Goal: Transaction & Acquisition: Book appointment/travel/reservation

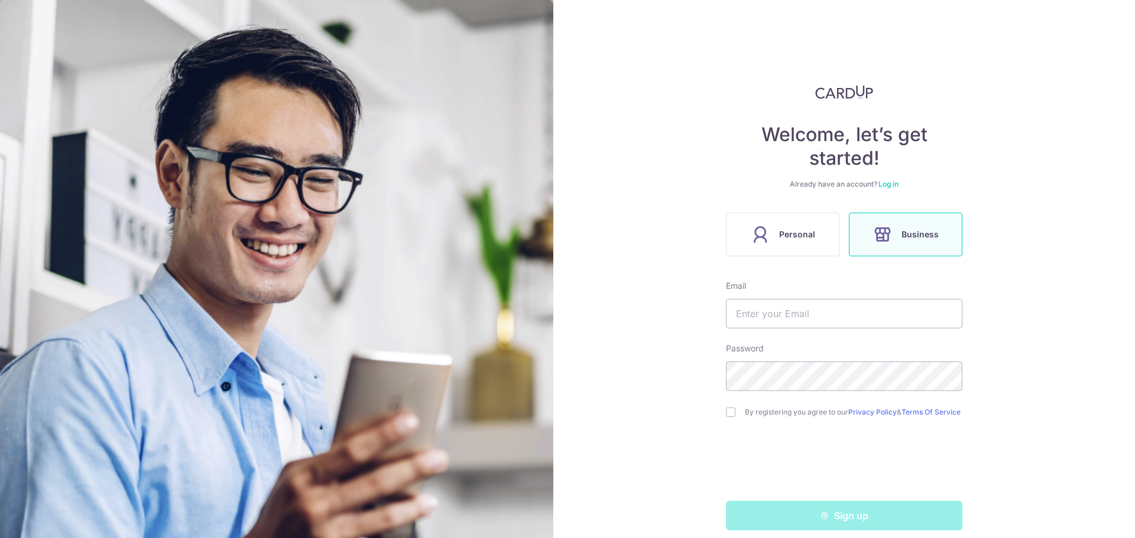
click at [886, 189] on div "Already have an account? Log in" at bounding box center [844, 184] width 236 height 9
click at [886, 186] on link "Log in" at bounding box center [888, 184] width 20 height 9
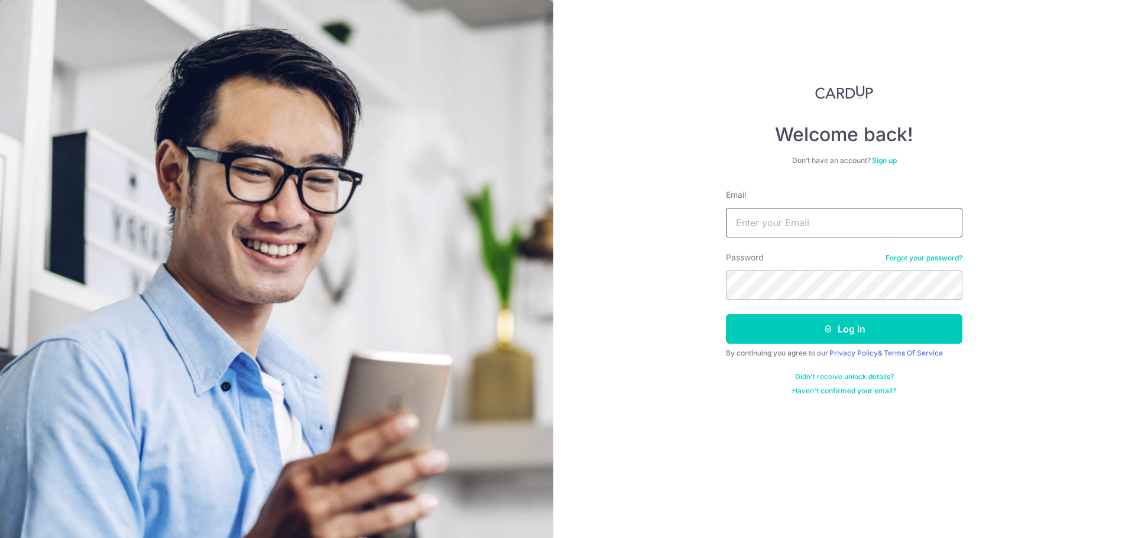
type input "ap@il-lido.com"
click at [842, 340] on button "Log in" at bounding box center [844, 329] width 236 height 30
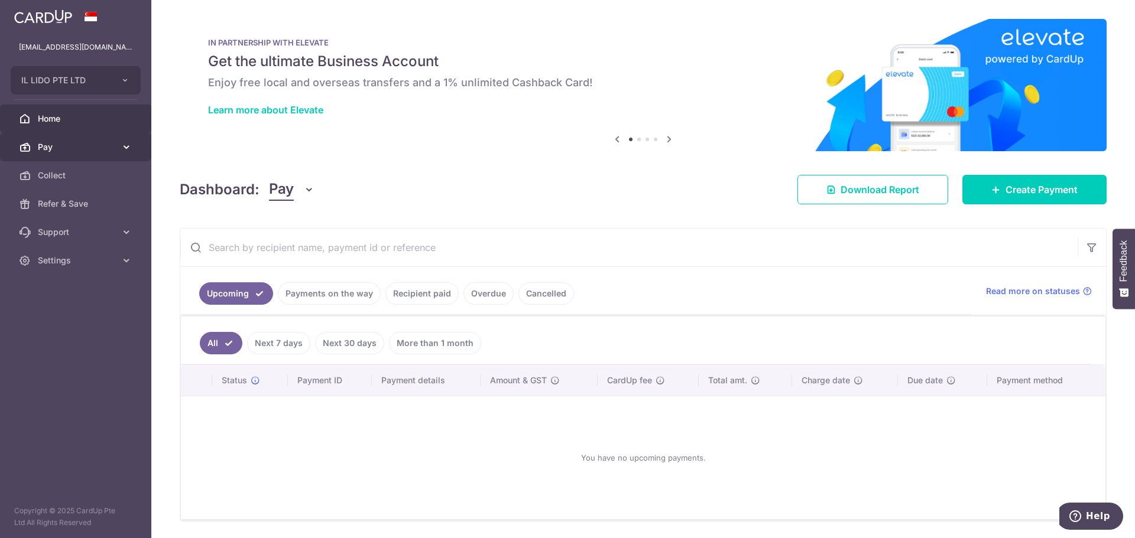
click at [58, 153] on link "Pay" at bounding box center [75, 147] width 151 height 28
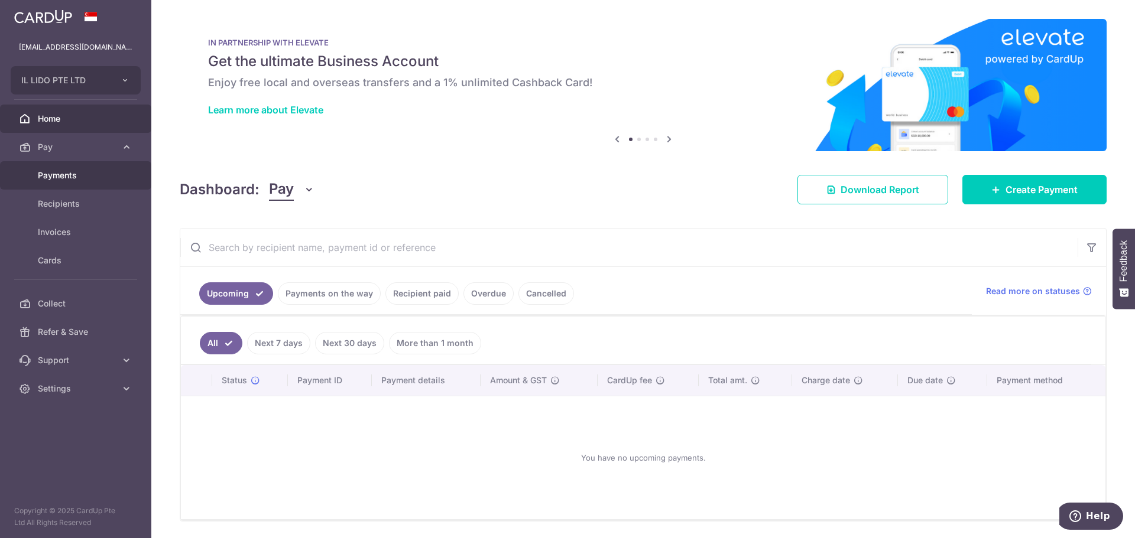
click at [97, 168] on link "Payments" at bounding box center [75, 175] width 151 height 28
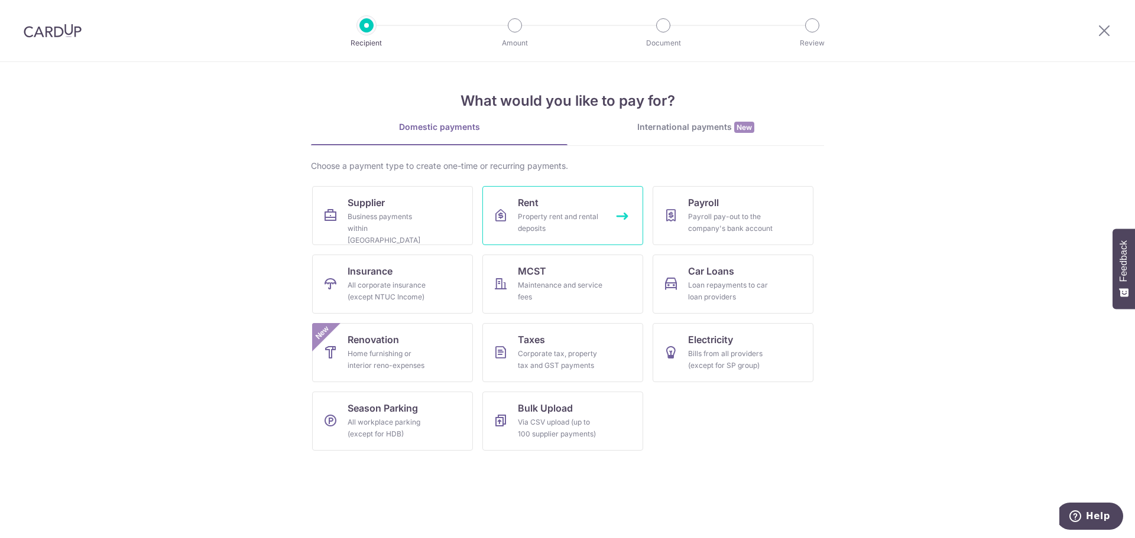
click at [552, 196] on link "Rent Property rent and rental deposits" at bounding box center [562, 215] width 161 height 59
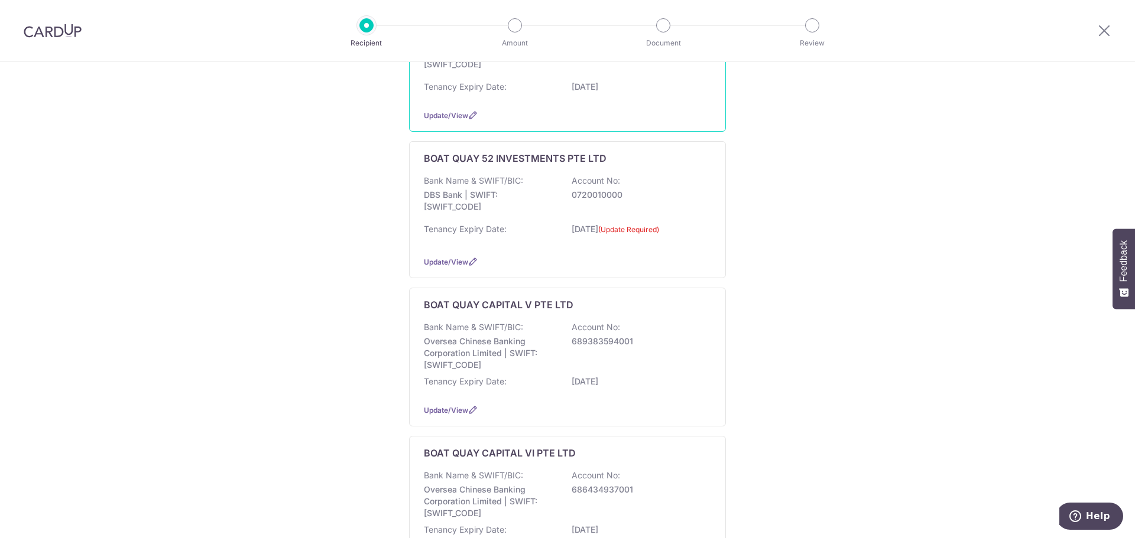
scroll to position [236, 0]
click at [495, 346] on p "Oversea Chinese Banking Corporation Limited | SWIFT: OCBCSGSGXXX" at bounding box center [490, 352] width 132 height 35
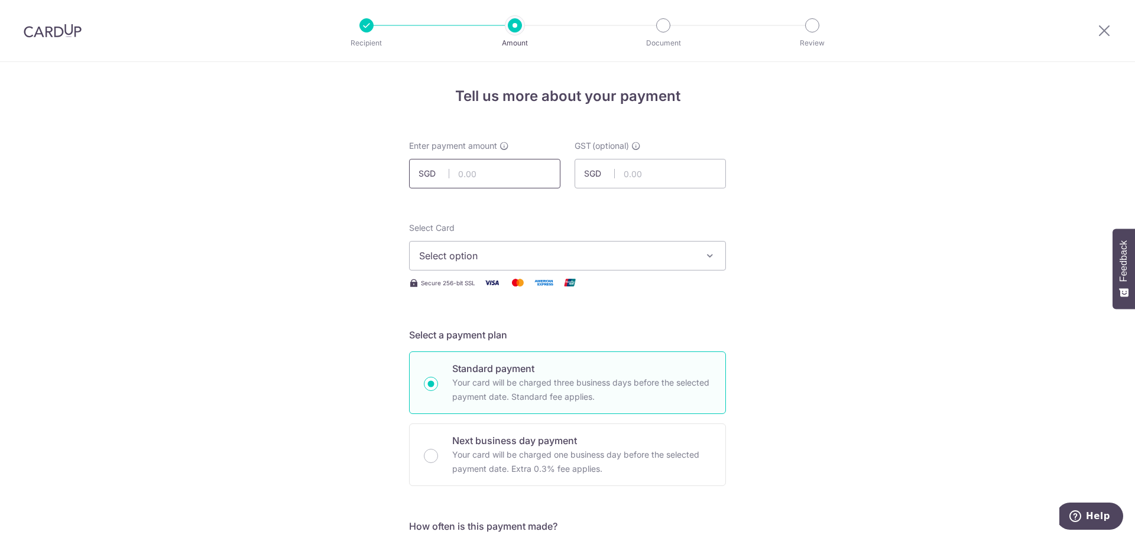
click at [520, 179] on input "text" at bounding box center [484, 174] width 151 height 30
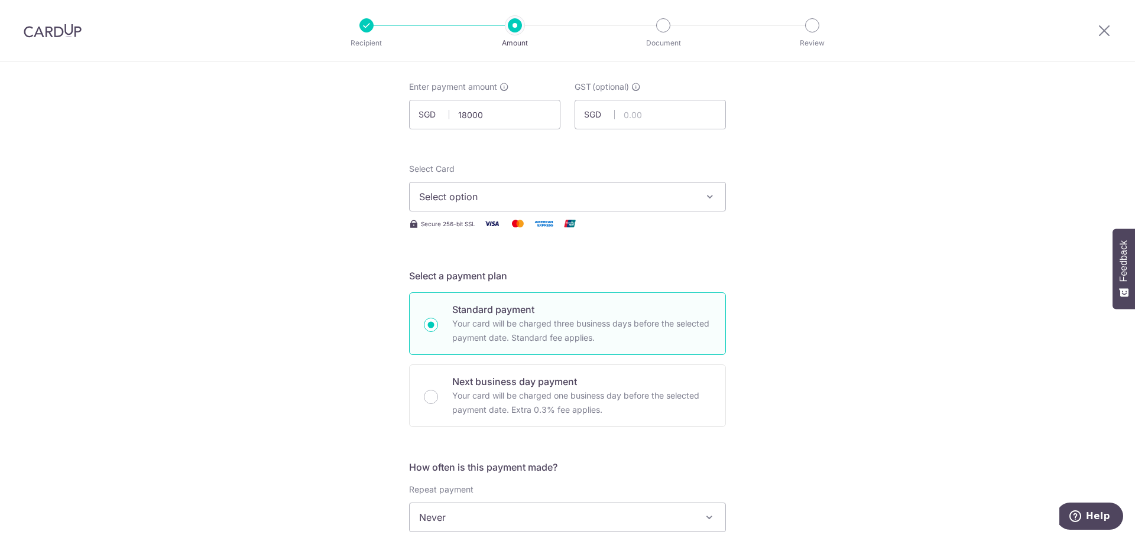
type input "18,000.00"
click at [528, 186] on button "Select option" at bounding box center [567, 197] width 317 height 30
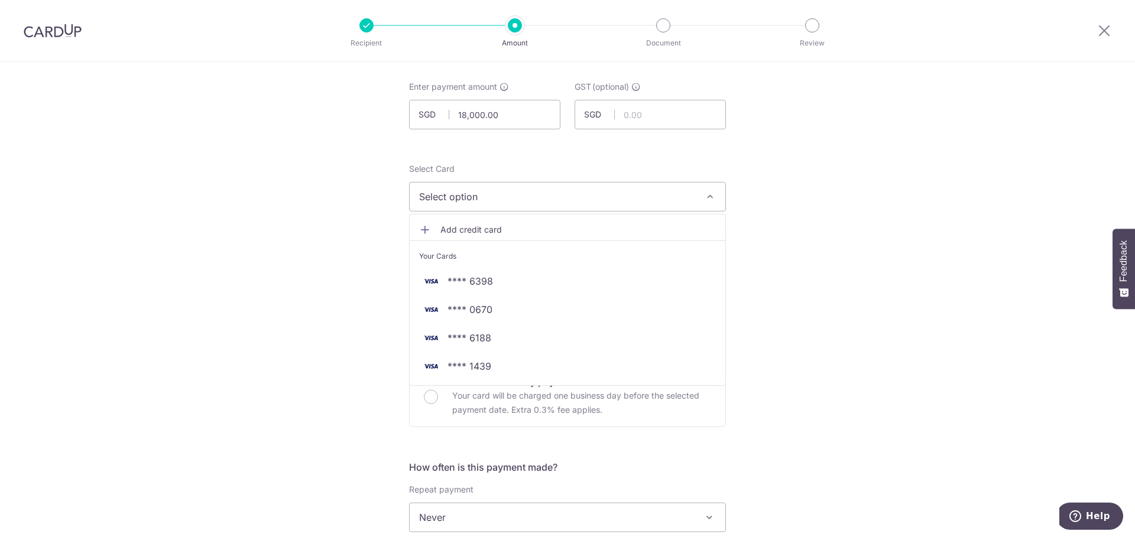
click at [496, 193] on span "Select option" at bounding box center [556, 197] width 275 height 14
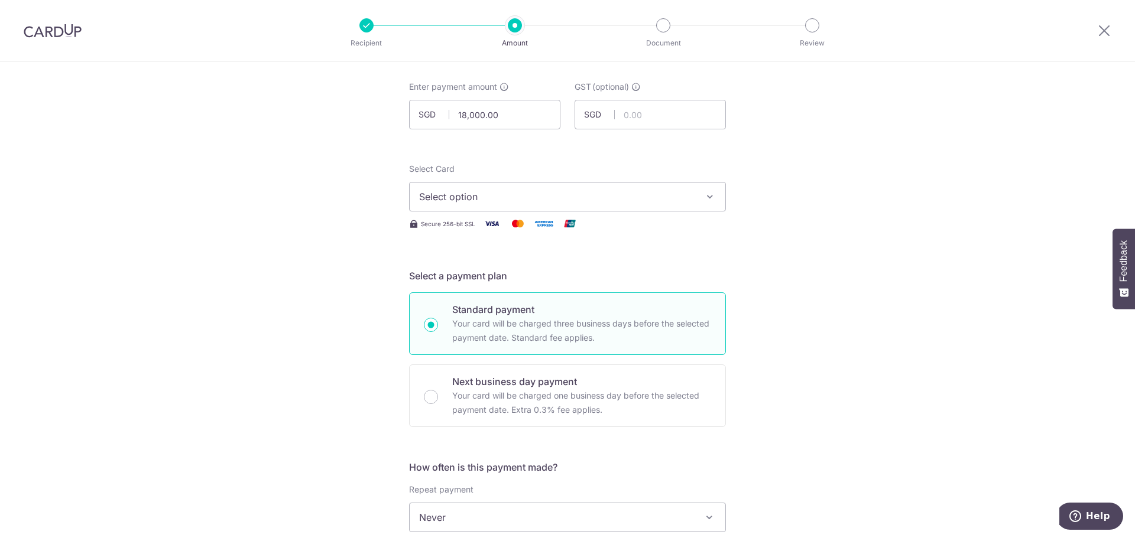
click at [482, 196] on span "Select option" at bounding box center [556, 197] width 275 height 14
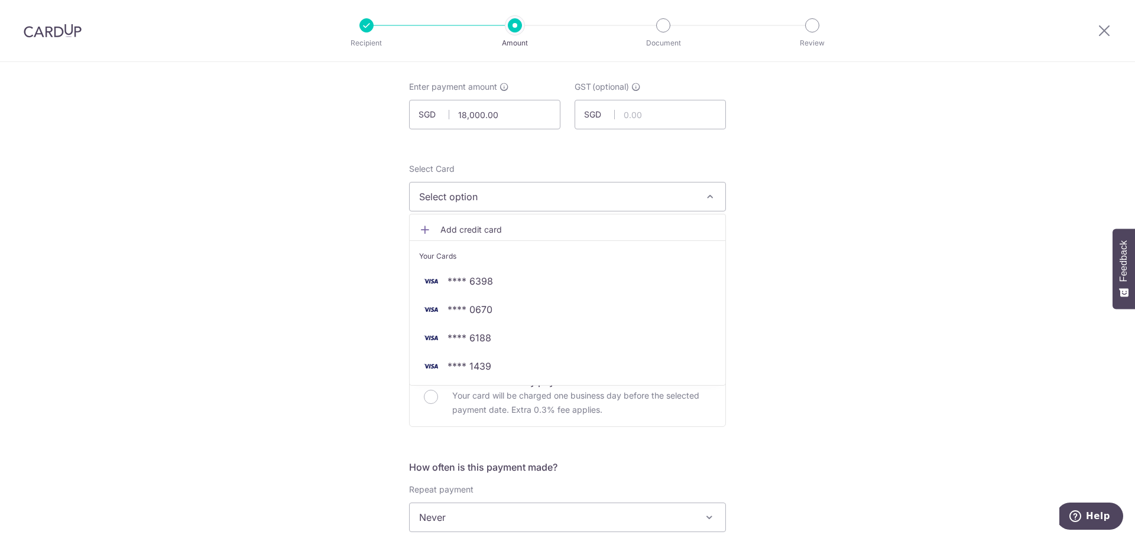
click at [475, 232] on span "Add credit card" at bounding box center [577, 230] width 275 height 12
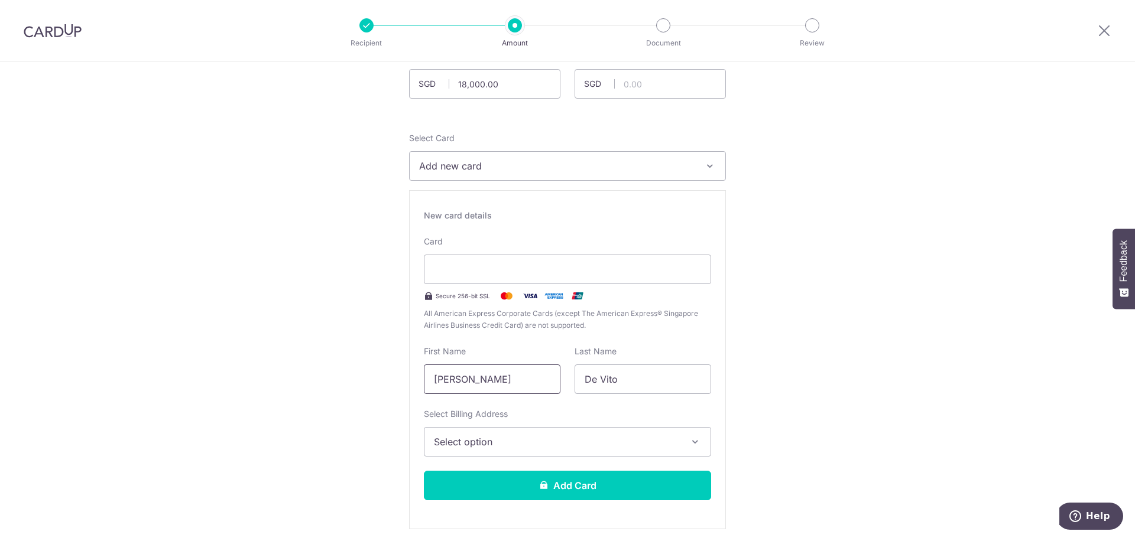
scroll to position [118, 0]
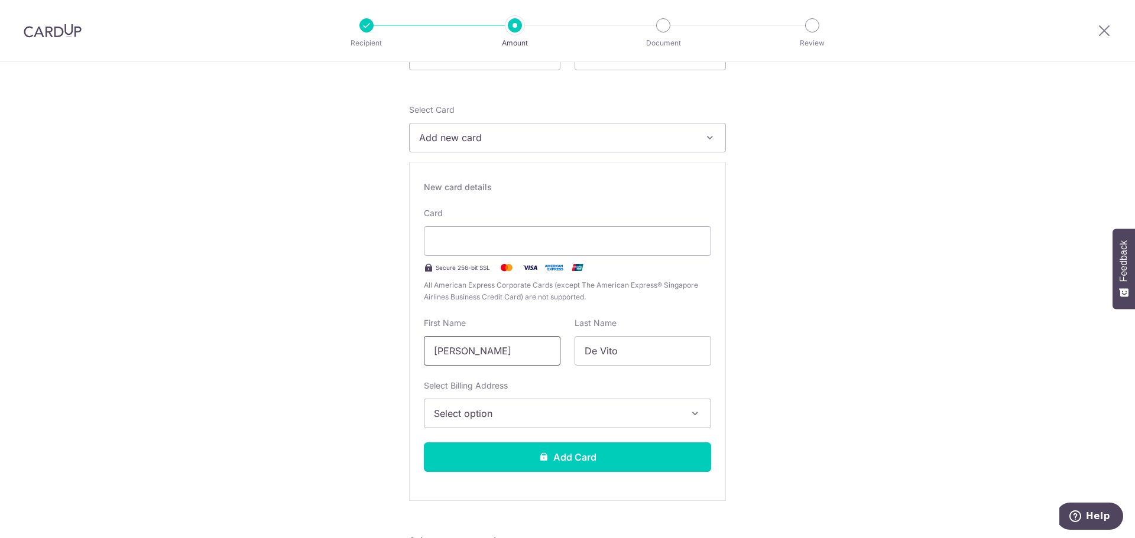
drag, startPoint x: 506, startPoint y: 342, endPoint x: 324, endPoint y: 343, distance: 182.0
type input "May CHoo"
type input "Wong"
click at [463, 352] on input "May CHoo" at bounding box center [492, 351] width 137 height 30
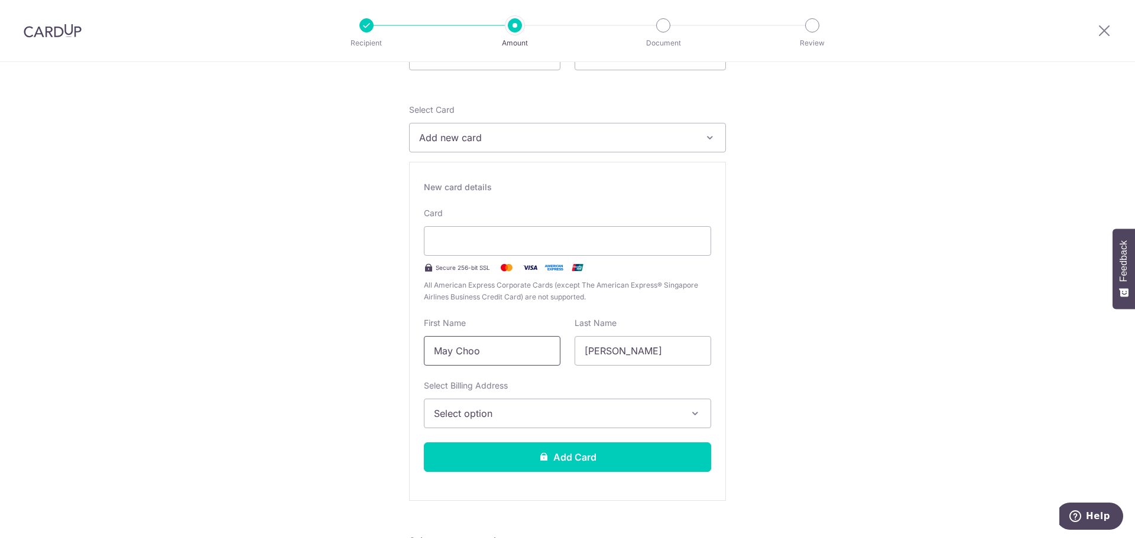
type input "May Choo"
click at [518, 407] on span "Select option" at bounding box center [557, 414] width 246 height 14
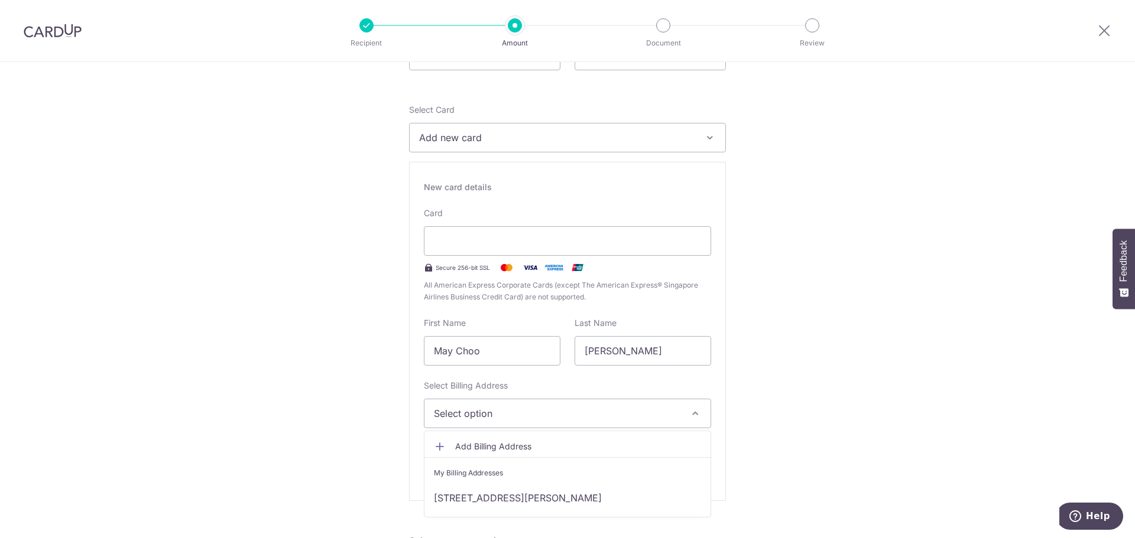
scroll to position [177, 0]
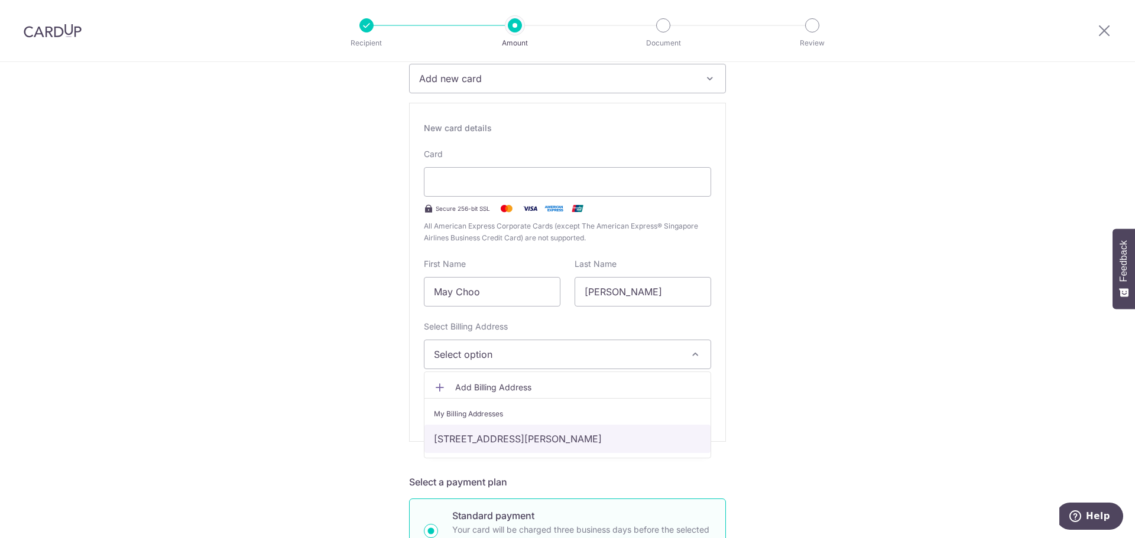
click at [562, 443] on link "[STREET_ADDRESS][PERSON_NAME]" at bounding box center [567, 439] width 286 height 28
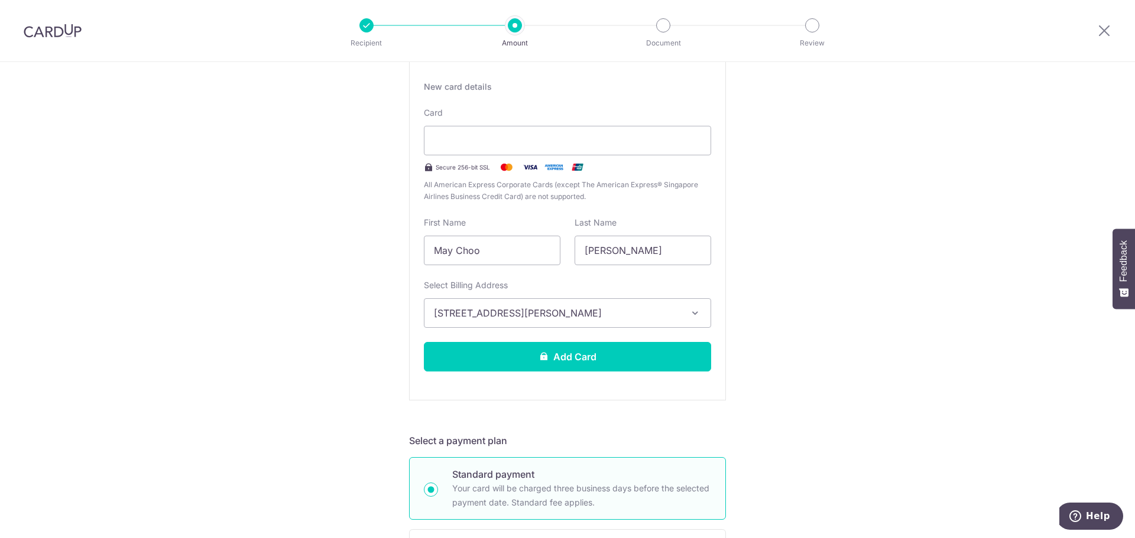
scroll to position [236, 0]
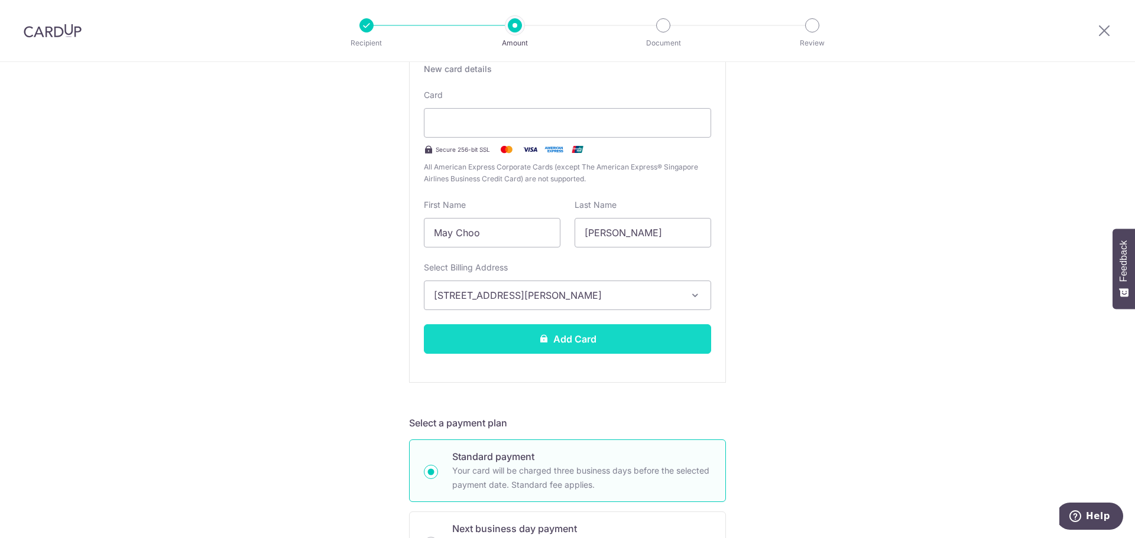
click at [585, 339] on button "Add Card" at bounding box center [567, 339] width 287 height 30
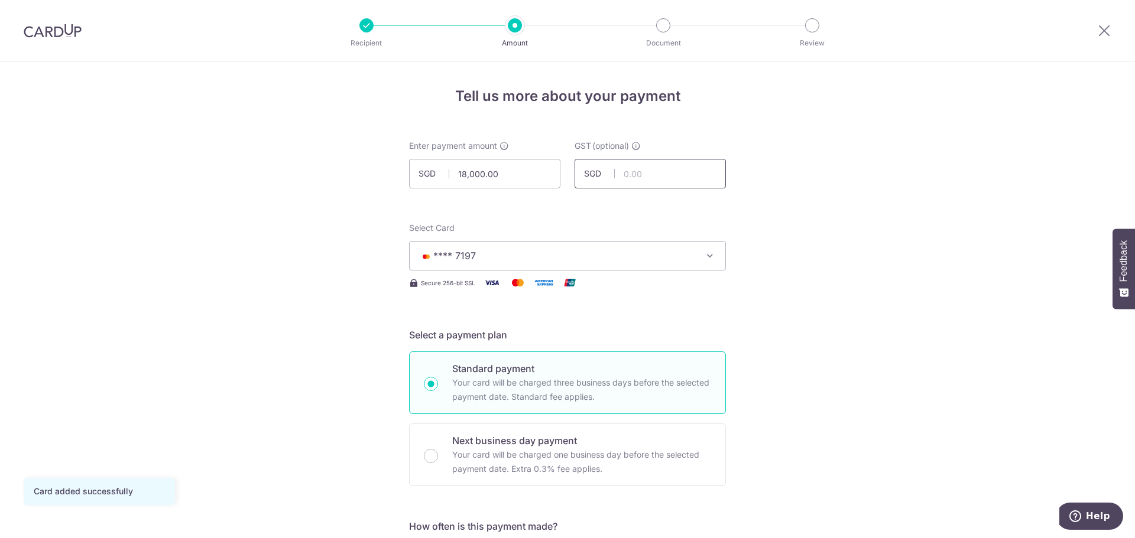
click at [641, 179] on input "text" at bounding box center [650, 174] width 151 height 30
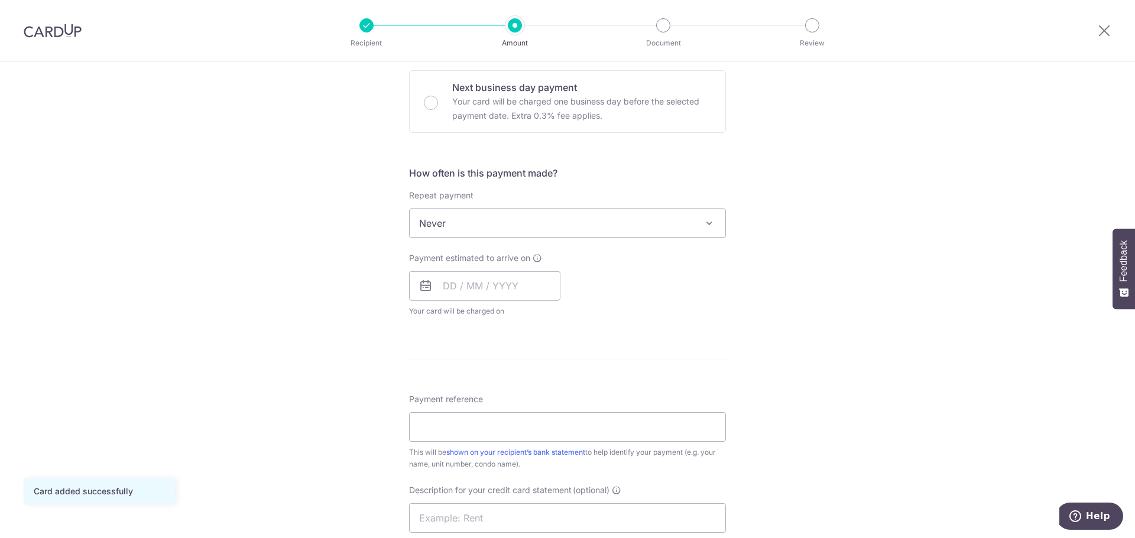
scroll to position [355, 0]
click at [449, 283] on input "text" at bounding box center [484, 285] width 151 height 30
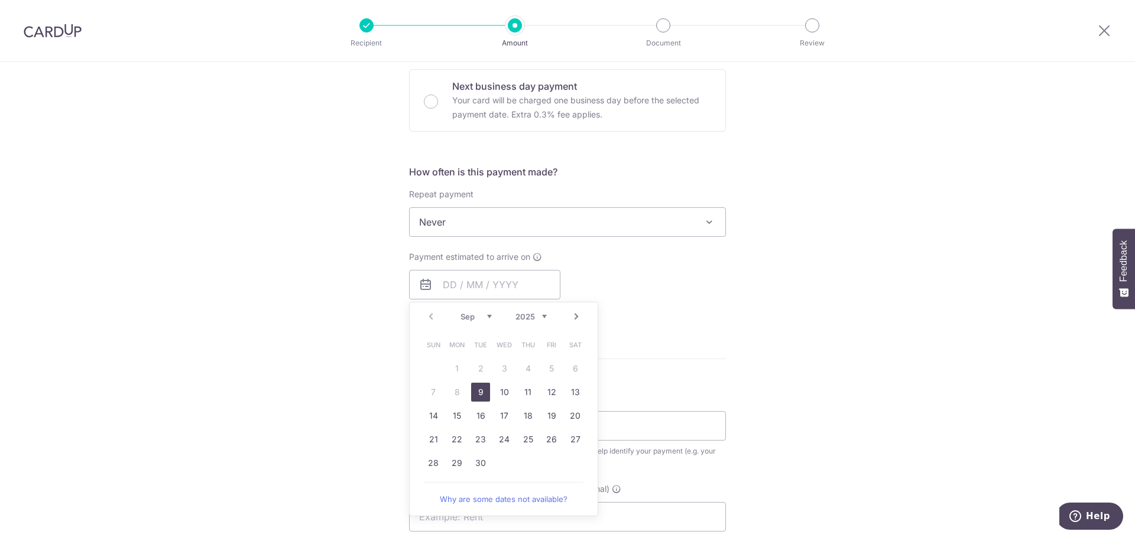
click at [473, 392] on link "9" at bounding box center [480, 392] width 19 height 19
type input "[DATE]"
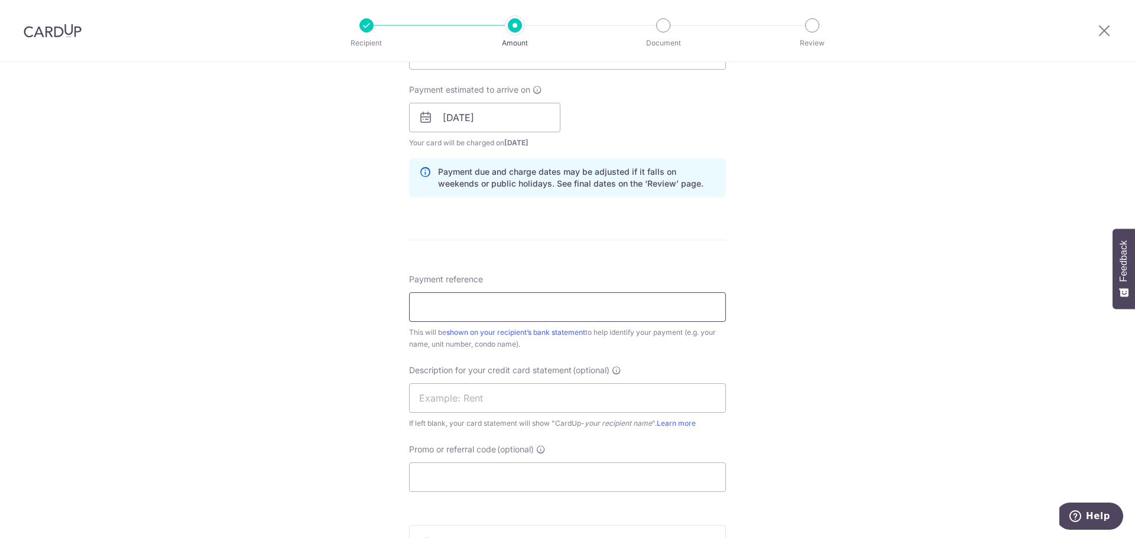
scroll to position [532, 0]
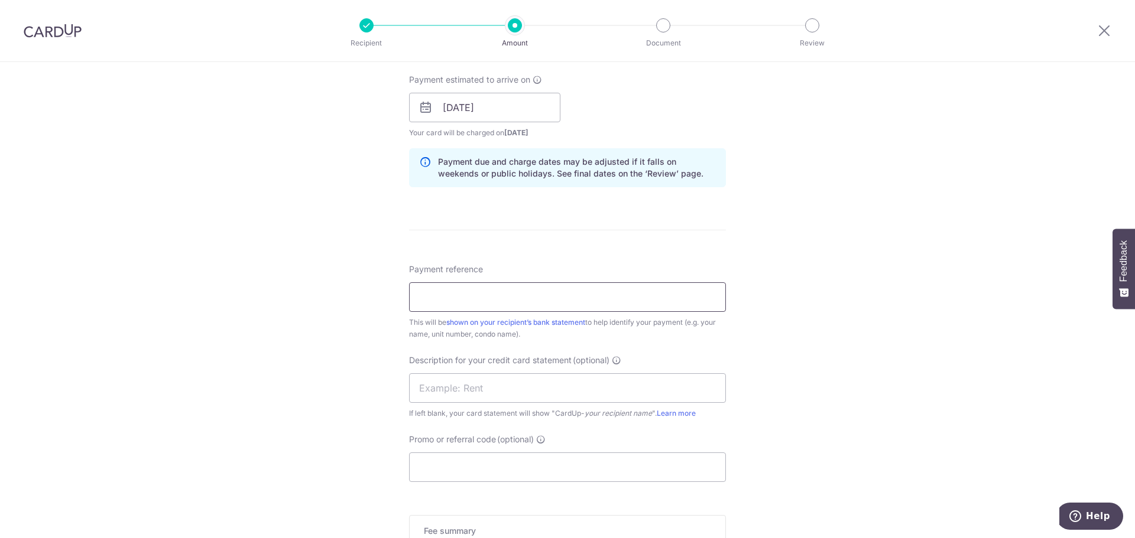
click at [467, 300] on input "Payment reference" at bounding box center [567, 298] width 317 height 30
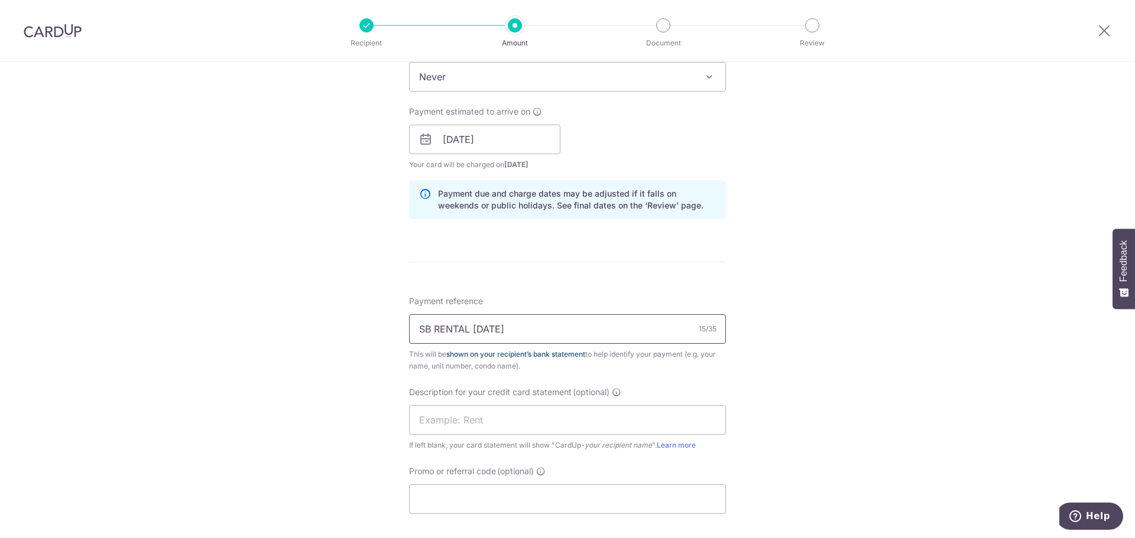
scroll to position [473, 0]
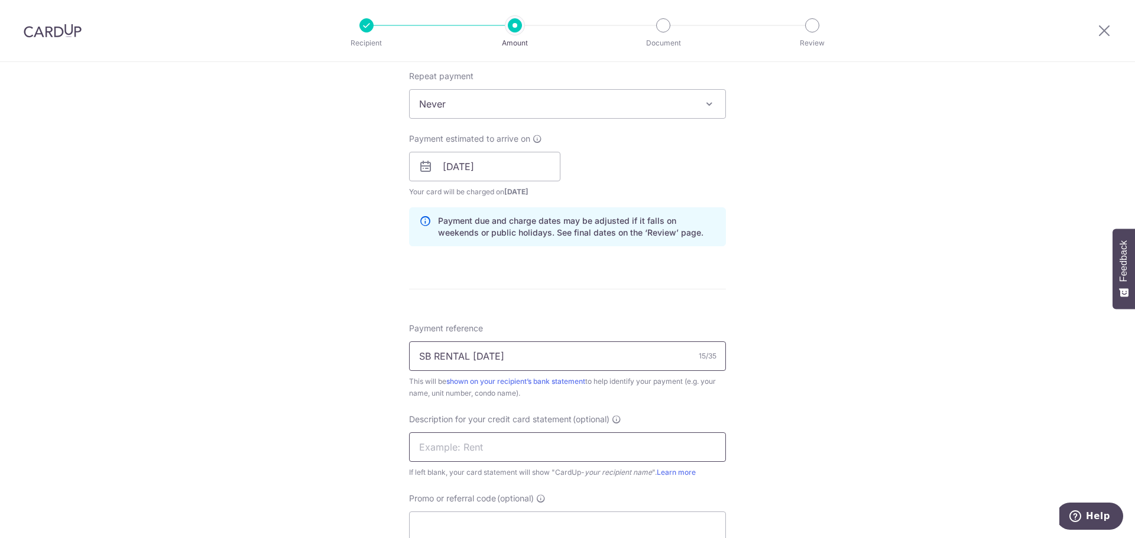
type input "SB RENTAL [DATE]"
click at [494, 448] on input "text" at bounding box center [567, 448] width 317 height 30
drag, startPoint x: 521, startPoint y: 357, endPoint x: 228, endPoint y: 345, distance: 293.4
click at [228, 345] on div "Tell us more about your payment Enter payment amount SGD 18,000.00 18000.00 GST…" at bounding box center [567, 187] width 1135 height 1197
click at [424, 446] on input "text" at bounding box center [567, 448] width 317 height 30
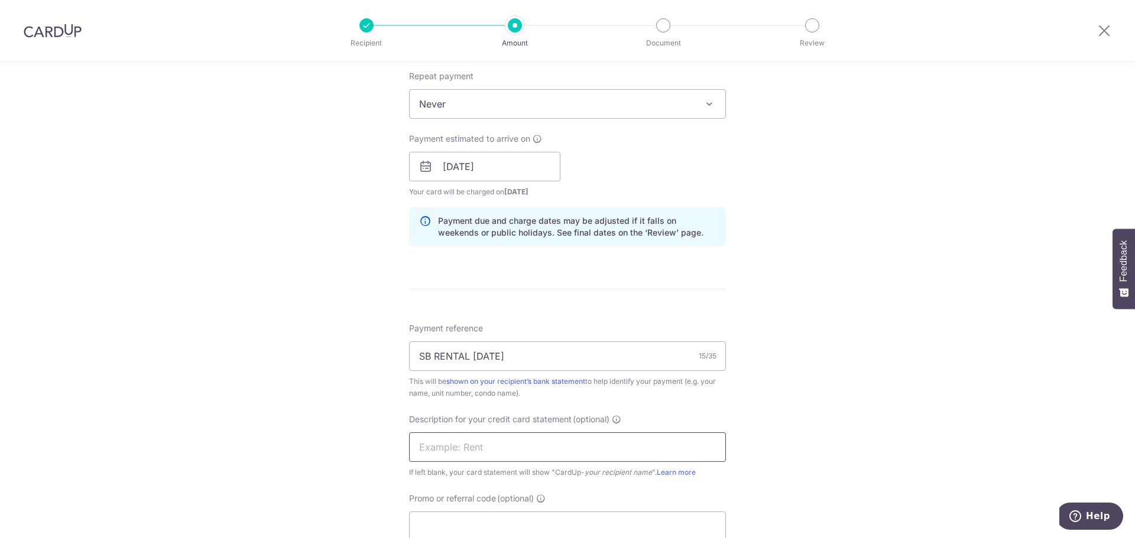
paste input "SB RENTAL [DATE]"
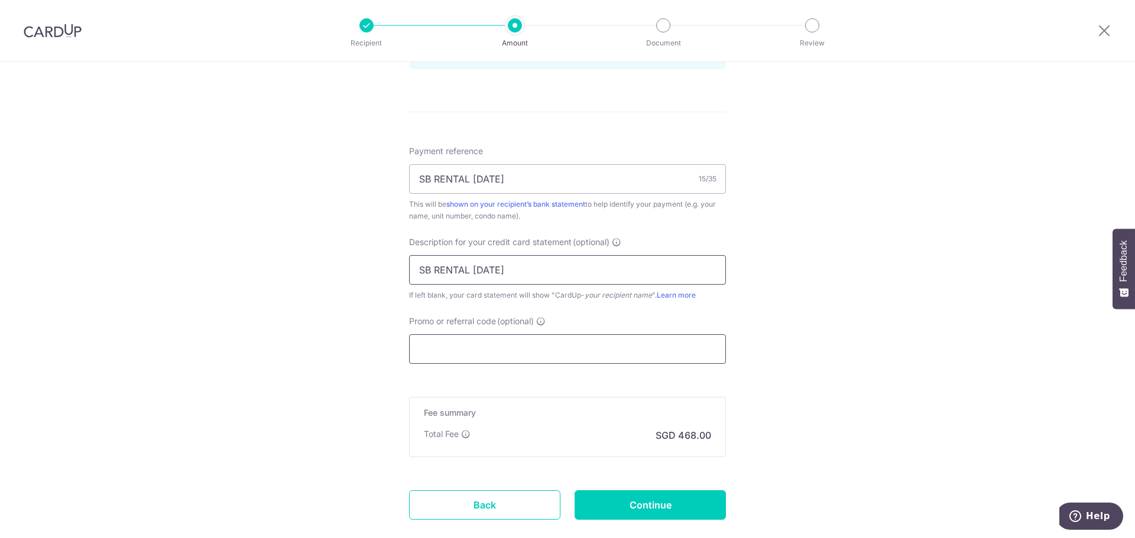
type input "SB RENTAL [DATE]"
click at [491, 336] on input "Promo or referral code (optional)" at bounding box center [567, 350] width 317 height 30
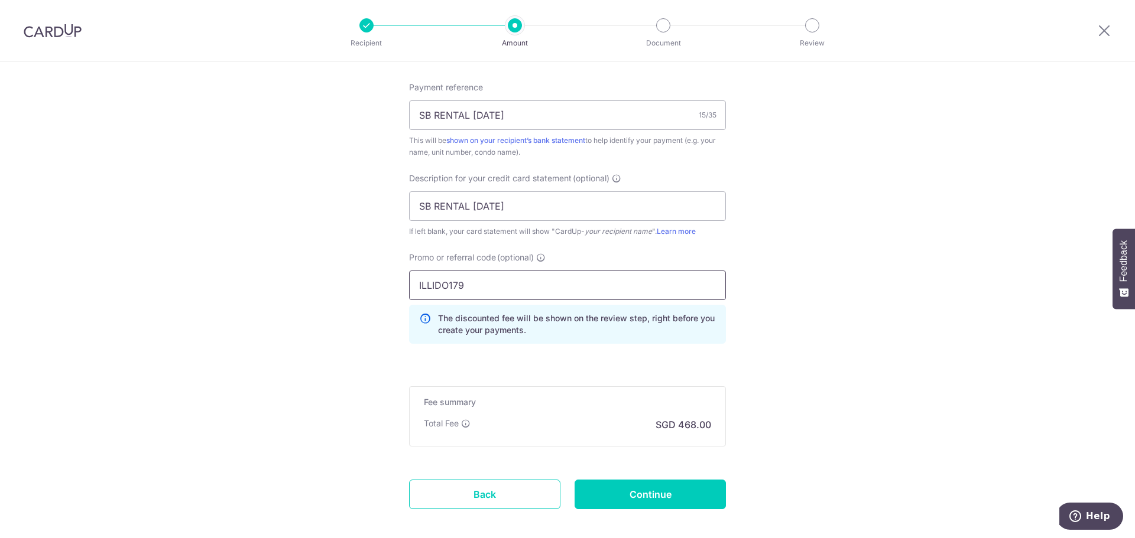
scroll to position [774, 0]
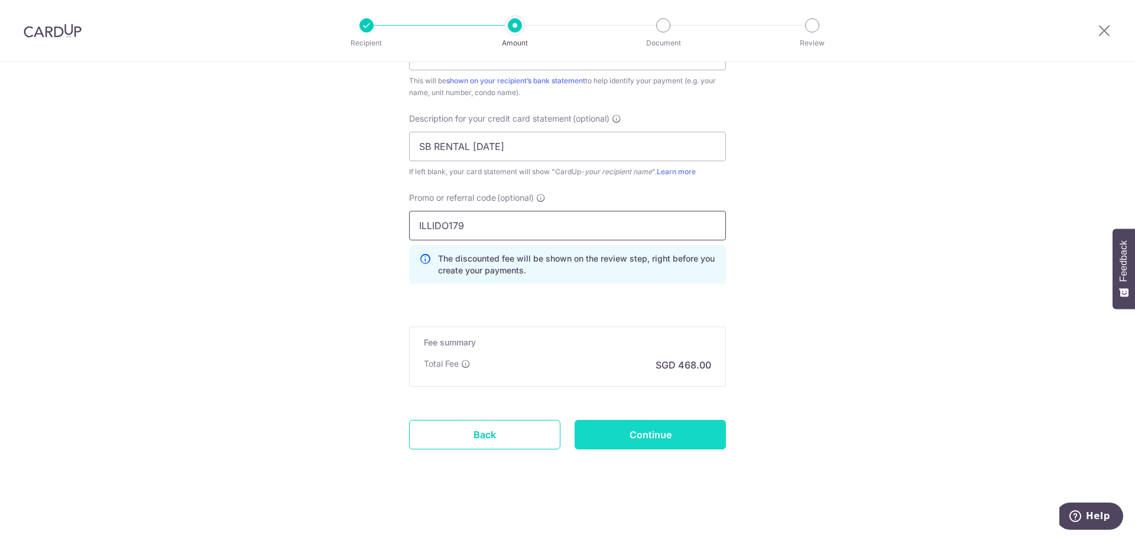
type input "ILLIDO179"
click at [685, 430] on input "Continue" at bounding box center [650, 435] width 151 height 30
type input "Create Schedule"
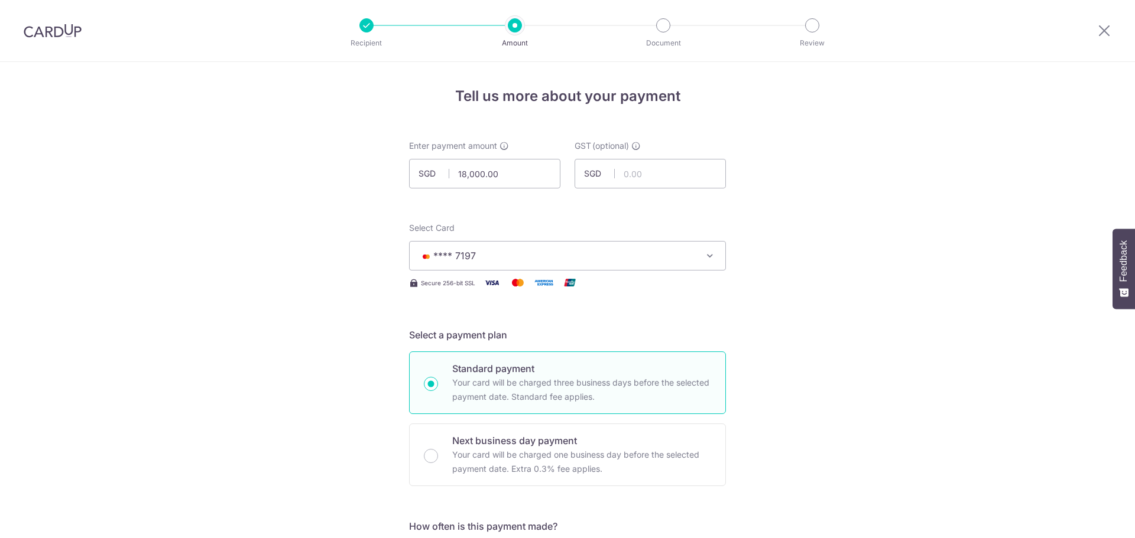
scroll to position [790, 0]
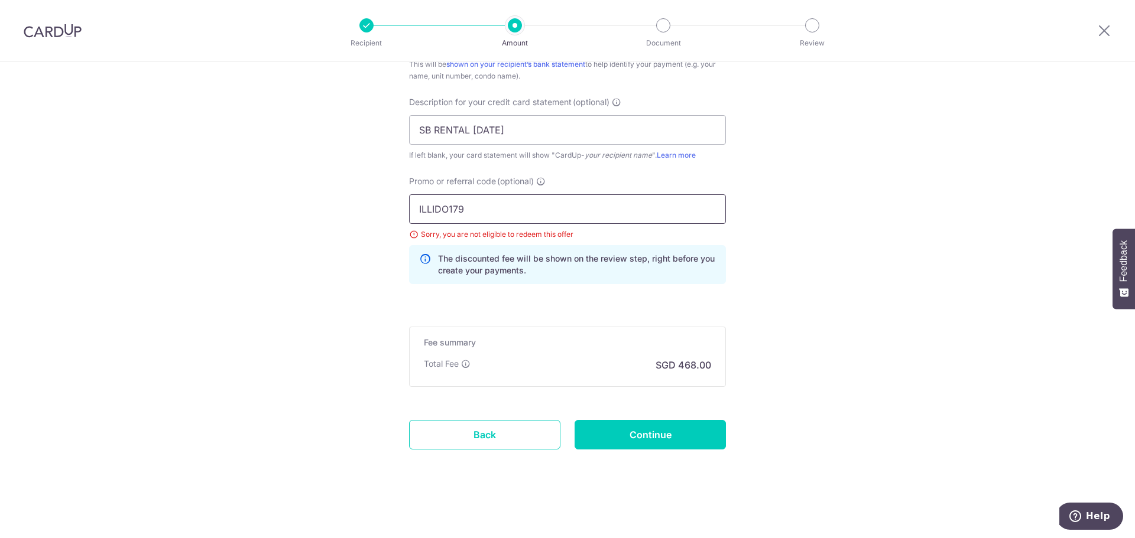
drag, startPoint x: 473, startPoint y: 205, endPoint x: 364, endPoint y: 202, distance: 108.8
click at [486, 208] on input "ILLIDO179" at bounding box center [567, 209] width 317 height 30
click at [654, 437] on input "Continue" at bounding box center [650, 435] width 151 height 30
type input "Update Schedule"
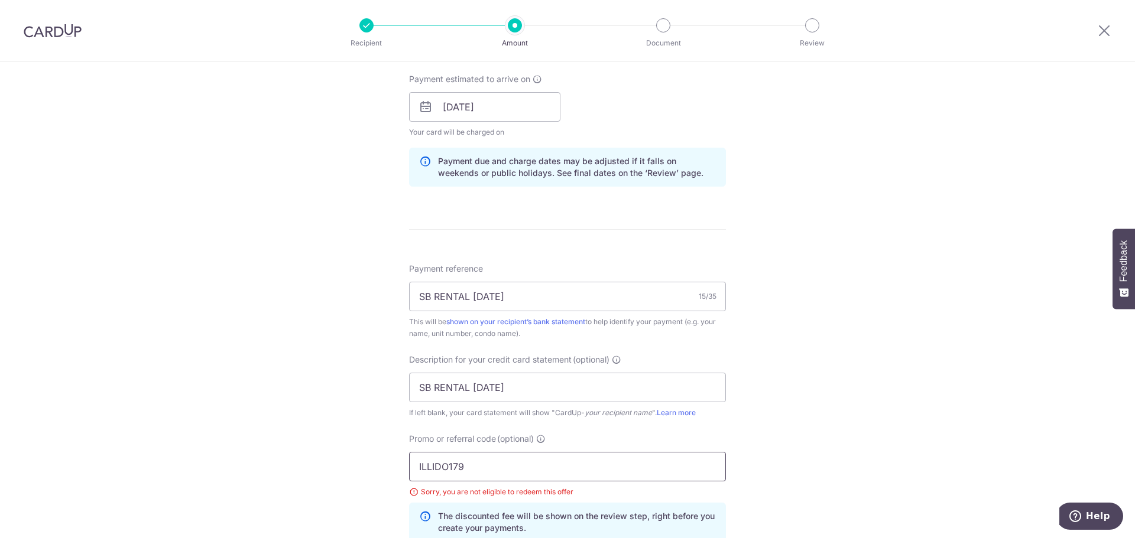
scroll to position [554, 0]
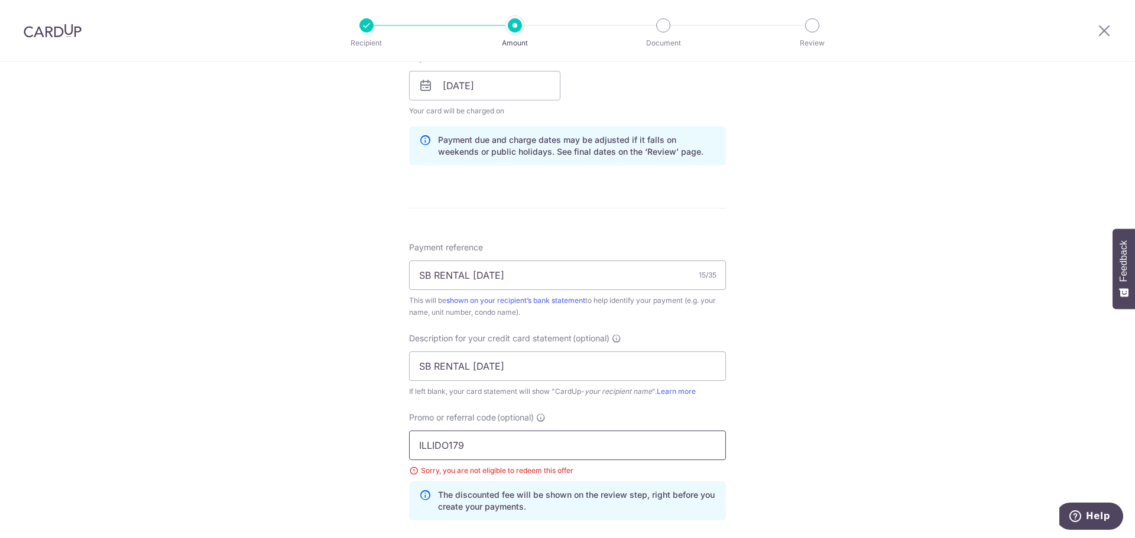
drag, startPoint x: 479, startPoint y: 447, endPoint x: 329, endPoint y: 435, distance: 151.2
click at [327, 440] on div "Tell us more about your payment Enter payment amount SGD 18,000.00 18000.00 GST…" at bounding box center [567, 141] width 1135 height 1267
paste input "SAVERENT"
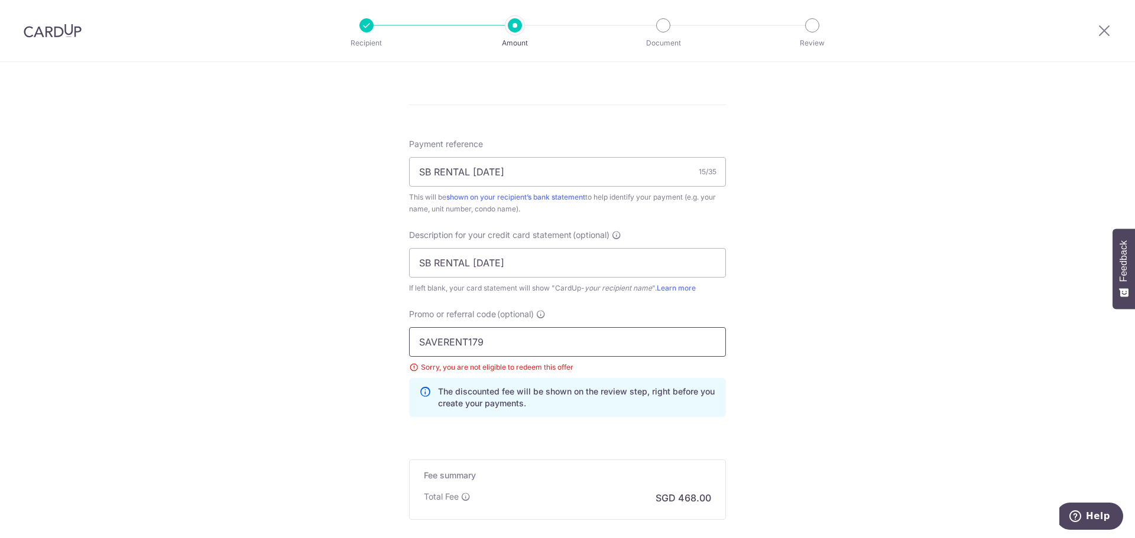
scroll to position [790, 0]
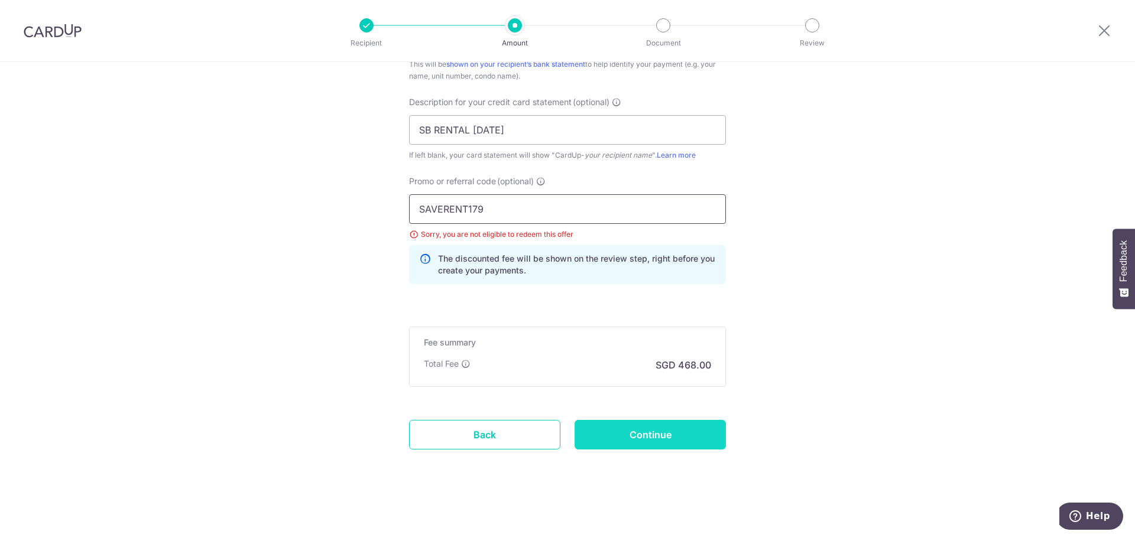
type input "SAVERENT179"
click at [650, 440] on input "Continue" at bounding box center [650, 435] width 151 height 30
type input "Update Schedule"
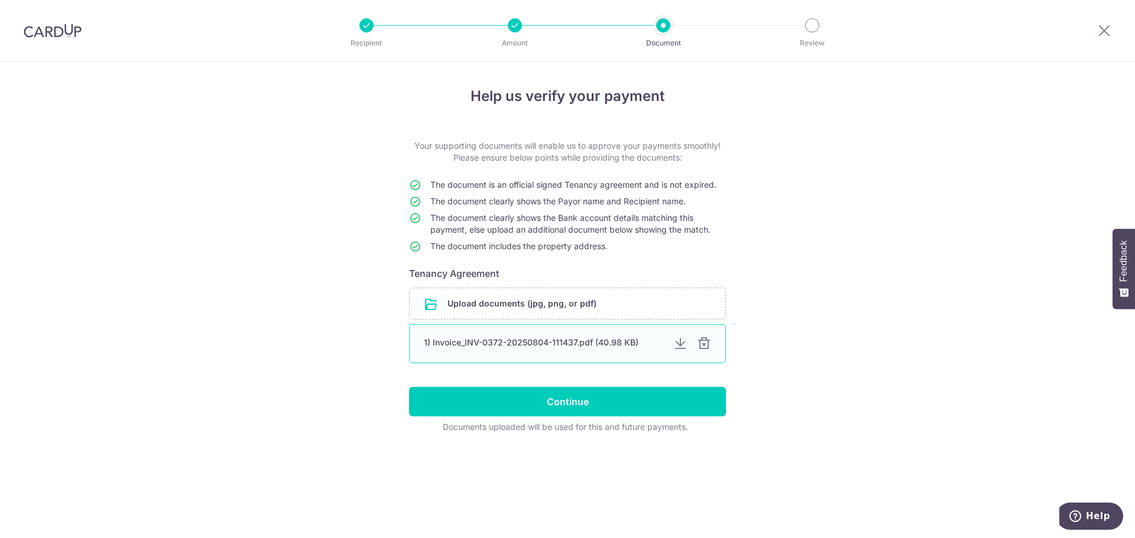
click at [701, 345] on div at bounding box center [704, 344] width 14 height 14
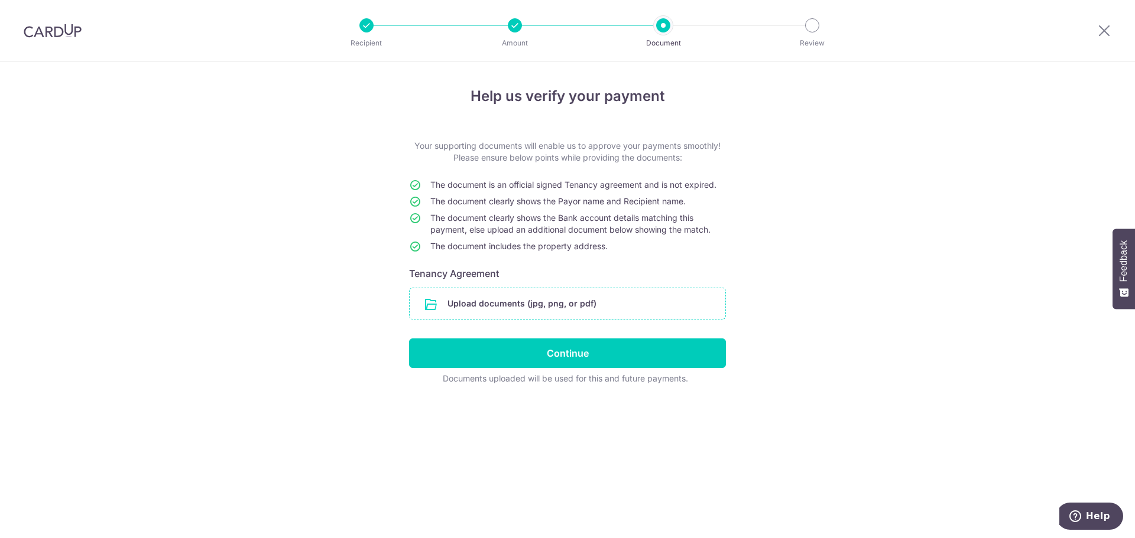
click at [585, 303] on input "file" at bounding box center [568, 303] width 316 height 31
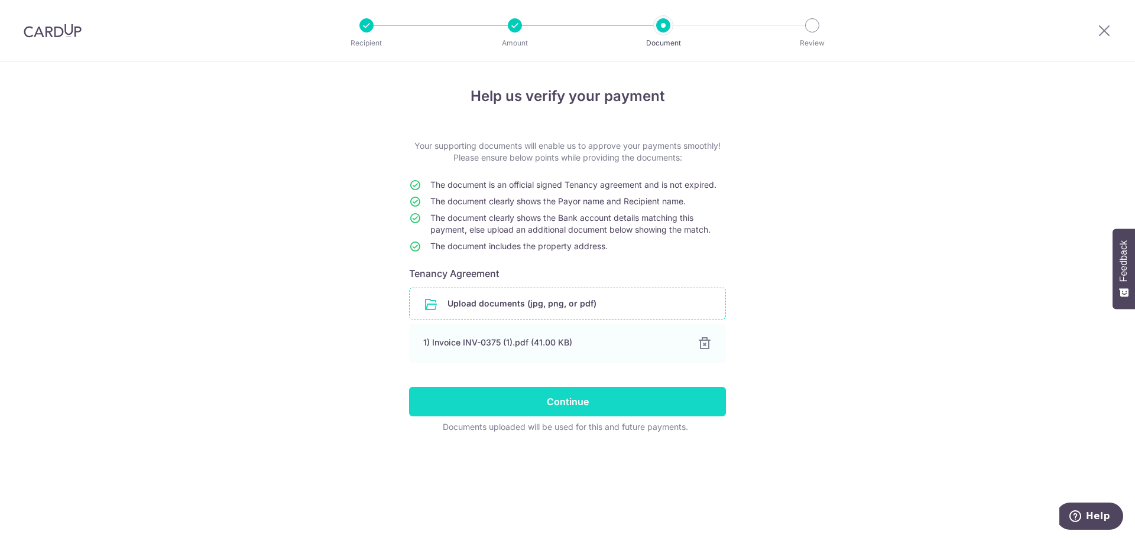
click at [588, 401] on input "Continue" at bounding box center [567, 402] width 317 height 30
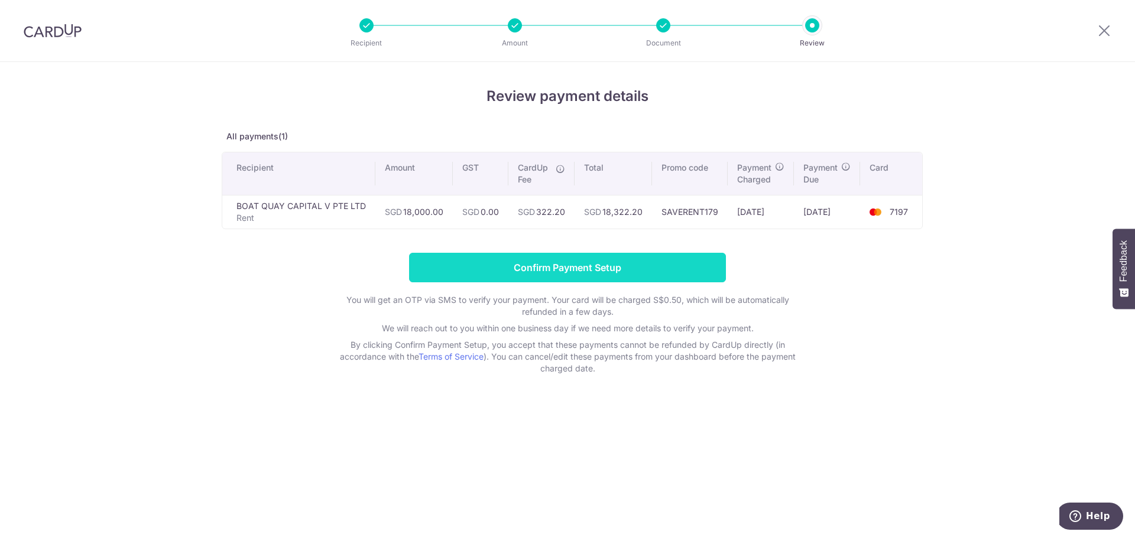
click at [631, 275] on input "Confirm Payment Setup" at bounding box center [567, 268] width 317 height 30
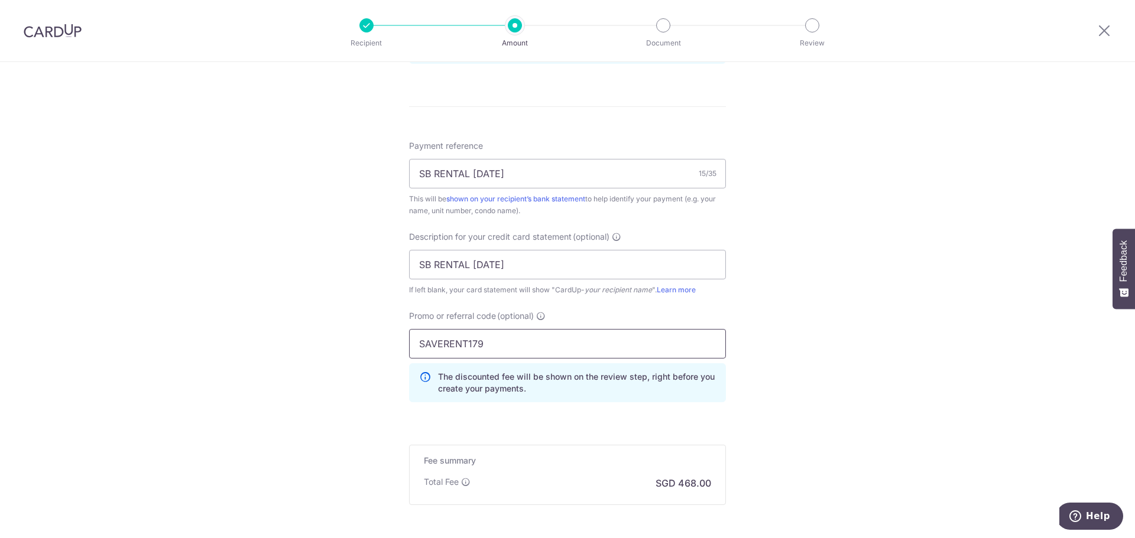
scroll to position [822, 0]
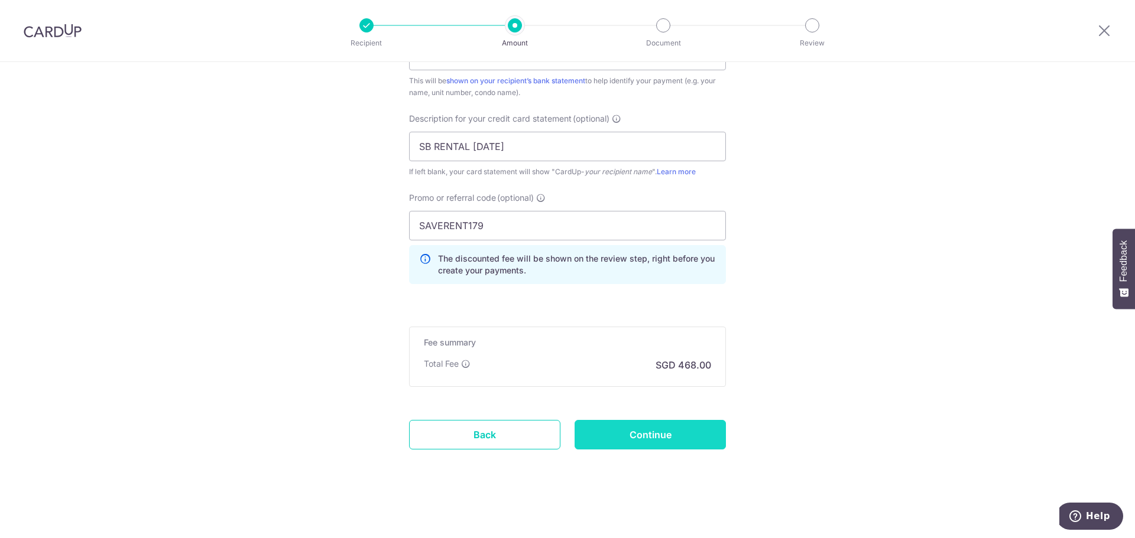
click at [642, 437] on input "Continue" at bounding box center [650, 435] width 151 height 30
type input "Update Schedule"
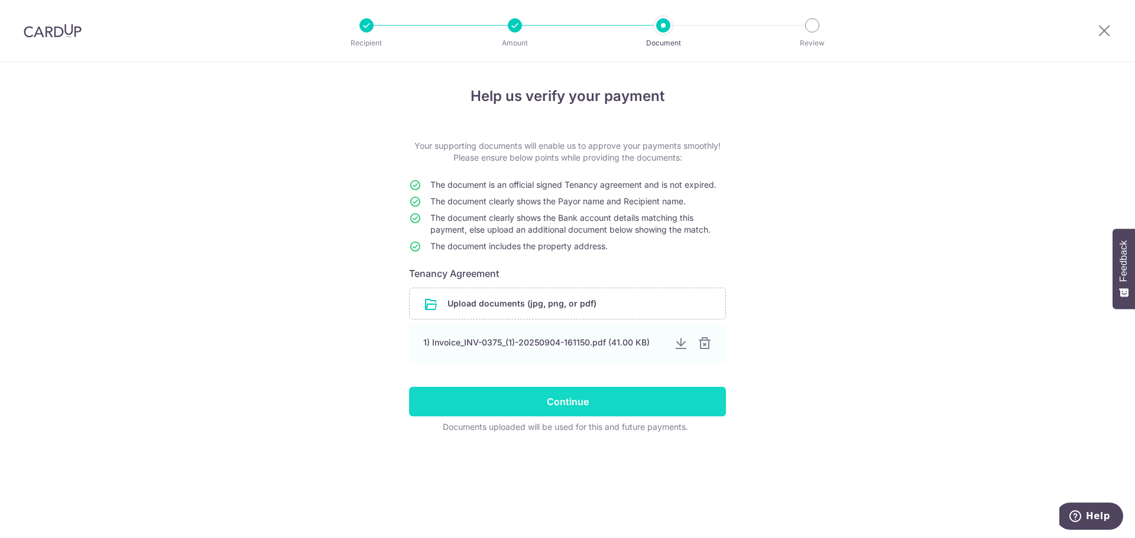
click at [594, 394] on input "Continue" at bounding box center [567, 402] width 317 height 30
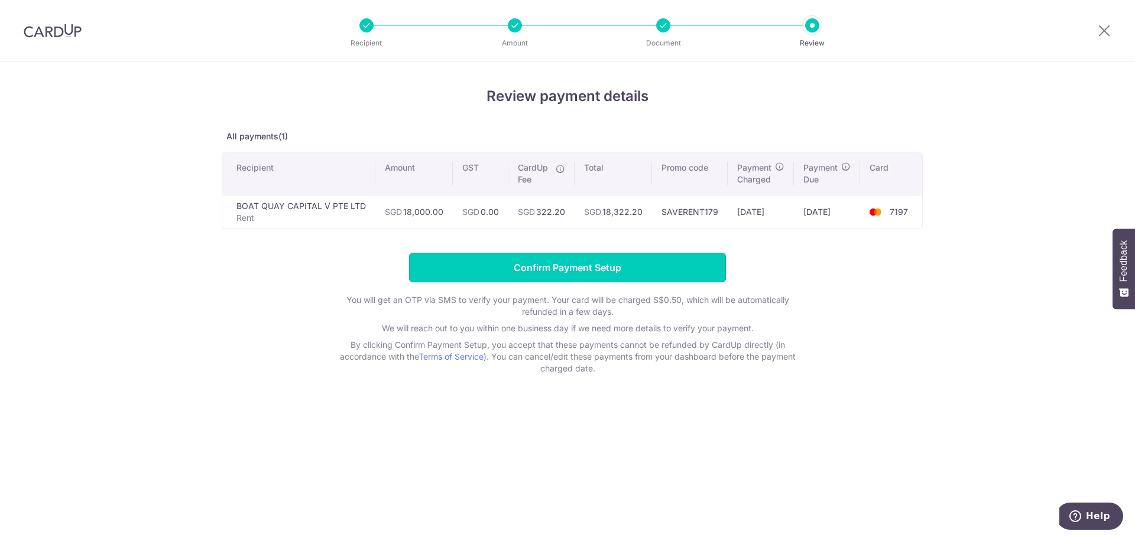
drag, startPoint x: 553, startPoint y: 280, endPoint x: 554, endPoint y: 356, distance: 75.7
click at [554, 356] on form "Confirm Payment Setup You will get an OTP via SMS to verify your payment. Your …" at bounding box center [568, 314] width 692 height 122
click at [567, 265] on input "Confirm Payment Setup" at bounding box center [567, 268] width 317 height 30
